Goal: Find specific page/section: Find specific page/section

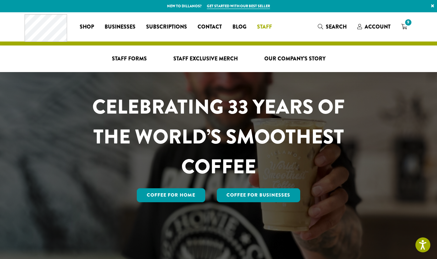
click at [260, 27] on span "Staff" at bounding box center [264, 27] width 15 height 8
click at [133, 55] on span "Staff Forms" at bounding box center [129, 59] width 35 height 8
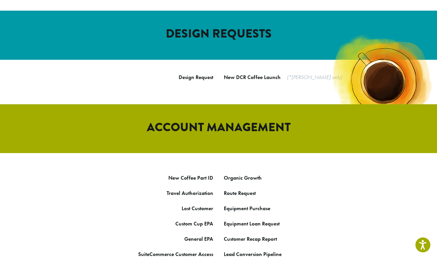
scroll to position [260, 0]
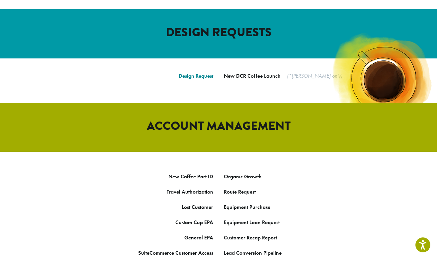
click at [205, 72] on link "Design Request" at bounding box center [196, 75] width 35 height 7
